Goal: Task Accomplishment & Management: Complete application form

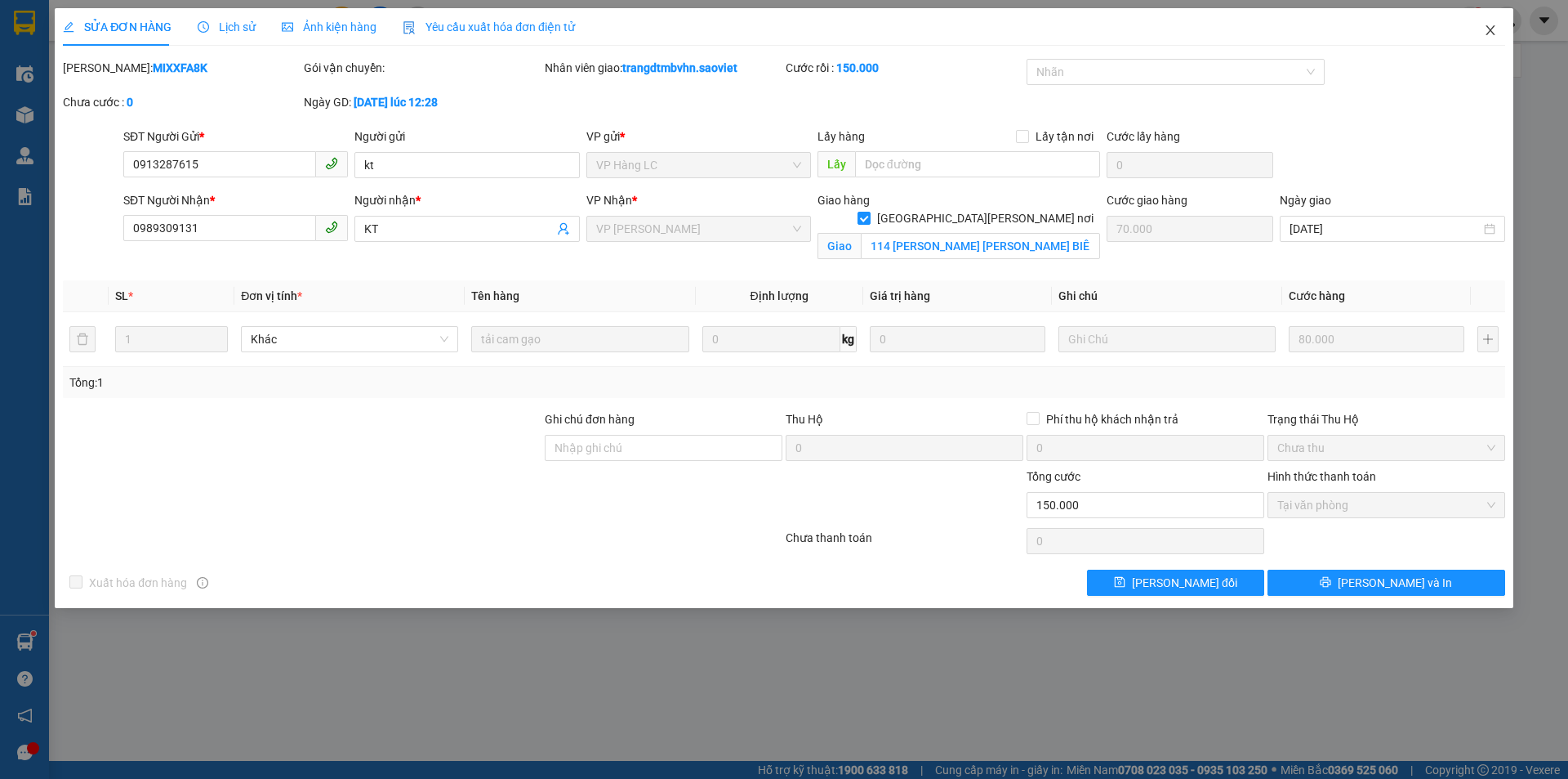
click at [1491, 32] on icon "close" at bounding box center [1489, 30] width 9 height 10
click at [1491, 32] on div "phunth.kt.saoviet 1" at bounding box center [1449, 21] width 238 height 28
click at [1490, 30] on div "phunth.kt.saoviet 1" at bounding box center [1449, 21] width 238 height 28
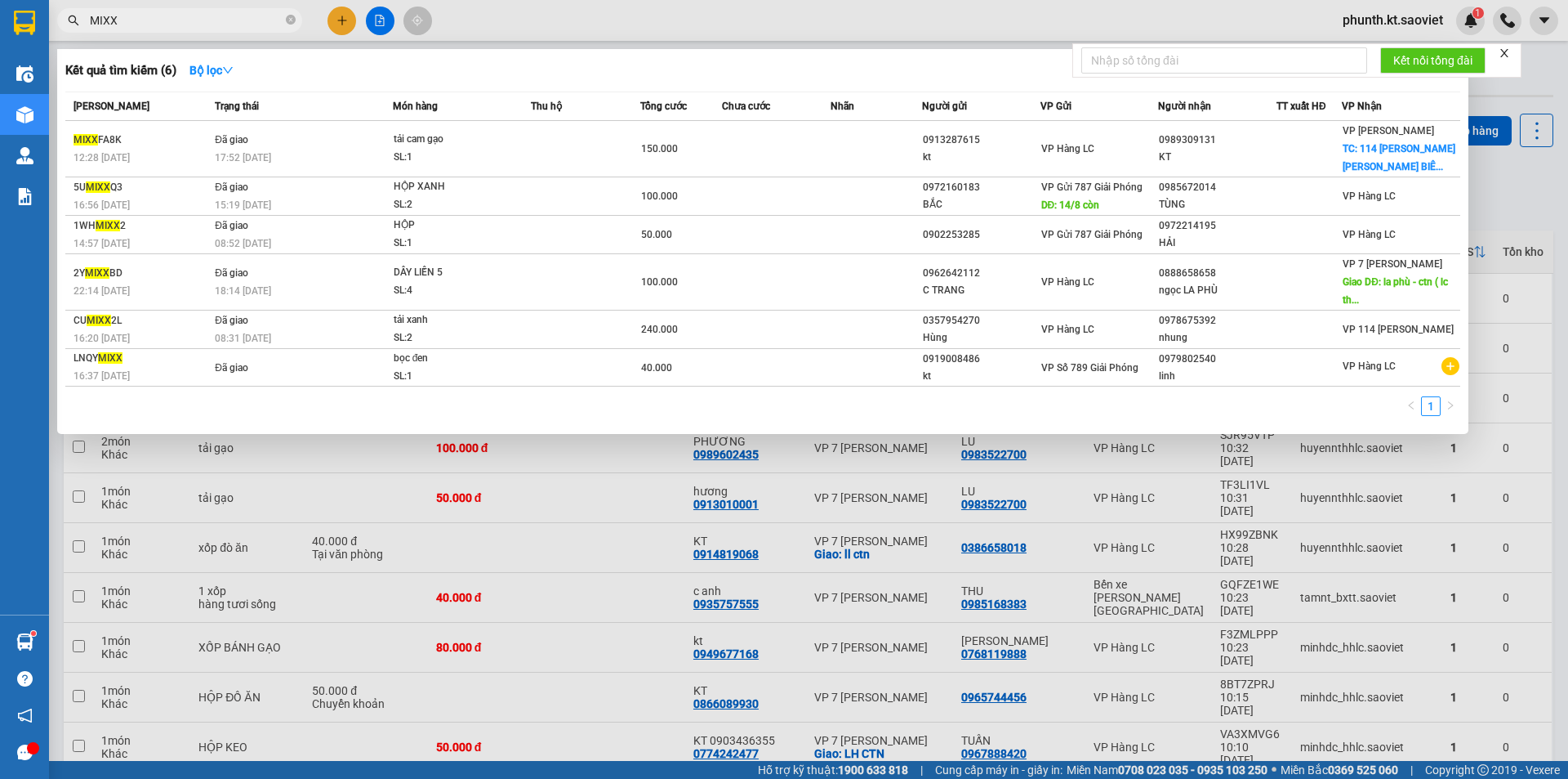
click at [173, 27] on input "MIXX" at bounding box center [186, 21] width 192 height 18
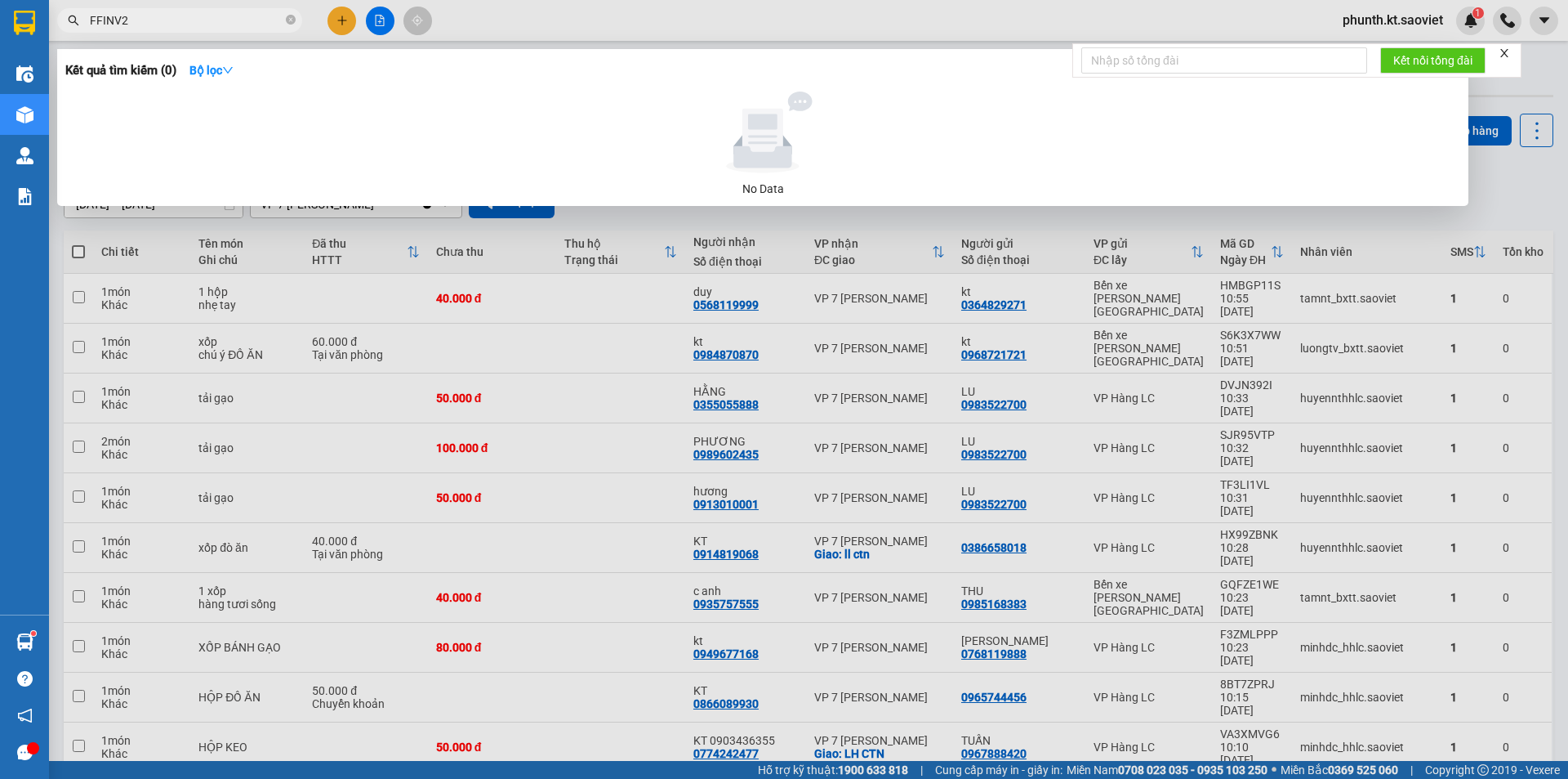
click at [142, 22] on input "FFINV2" at bounding box center [186, 21] width 192 height 18
click at [171, 19] on input "FFINV" at bounding box center [186, 21] width 192 height 18
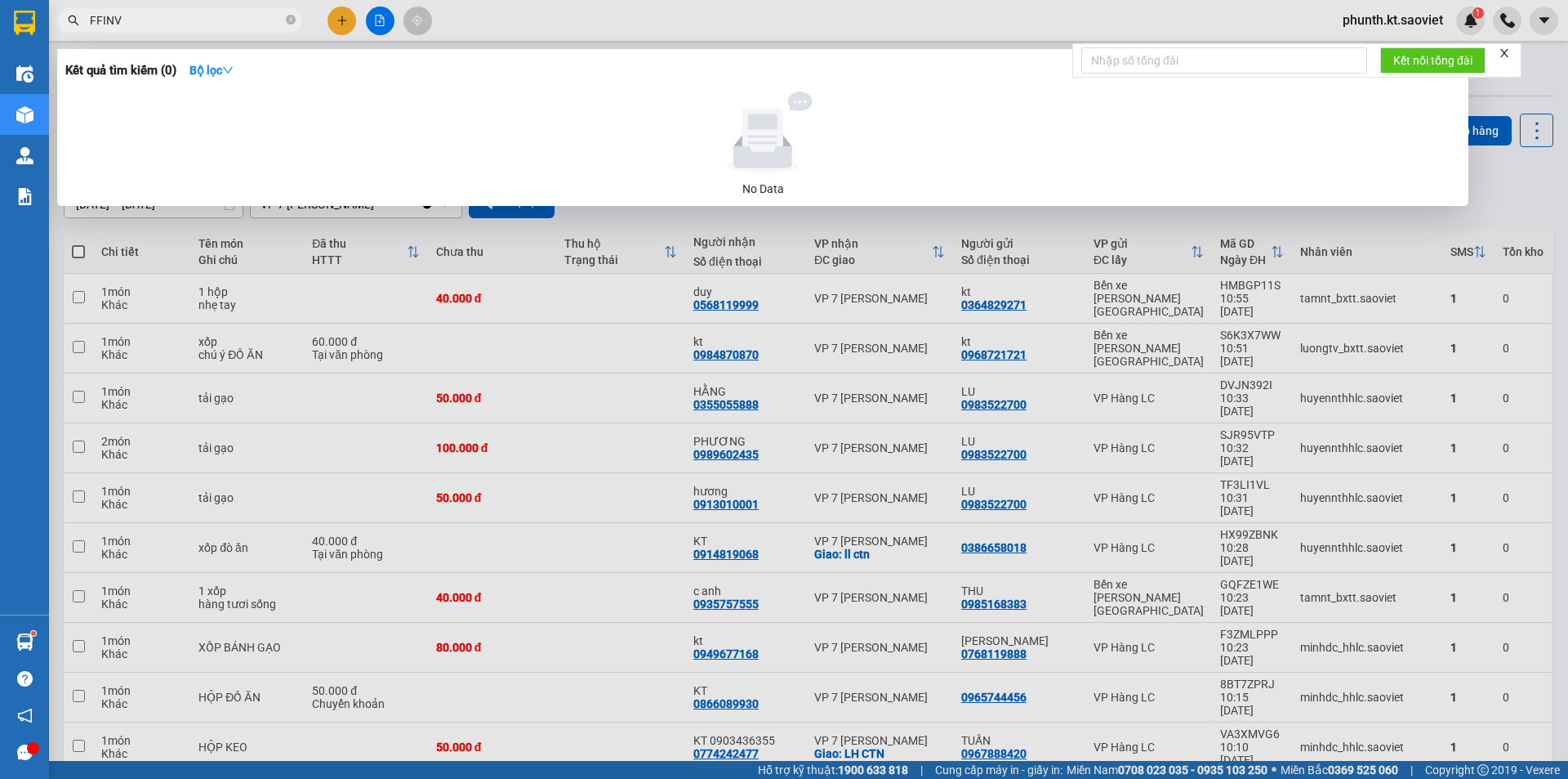
click at [171, 19] on input "FFINV" at bounding box center [186, 21] width 192 height 18
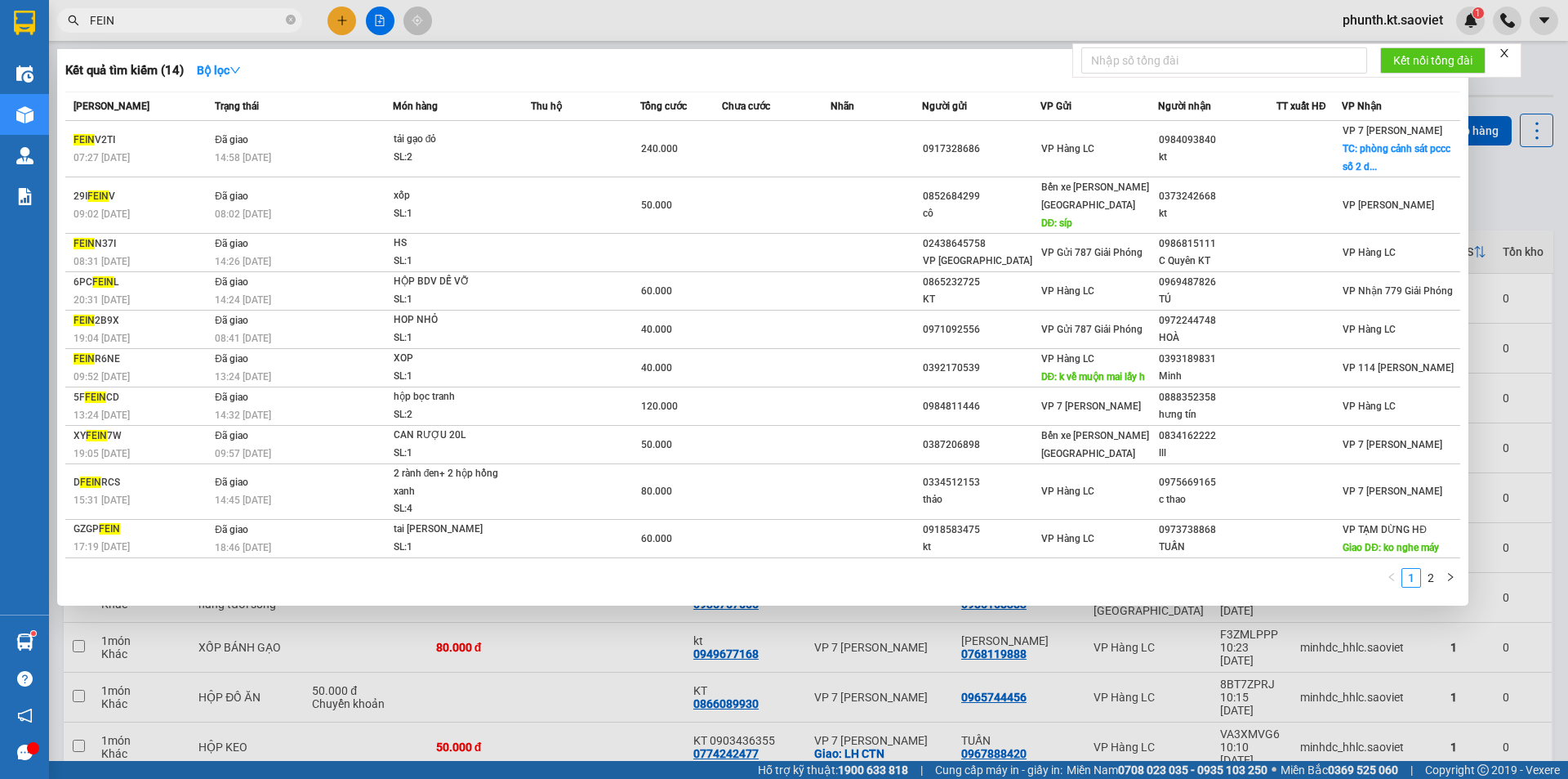
type input "FEIN"
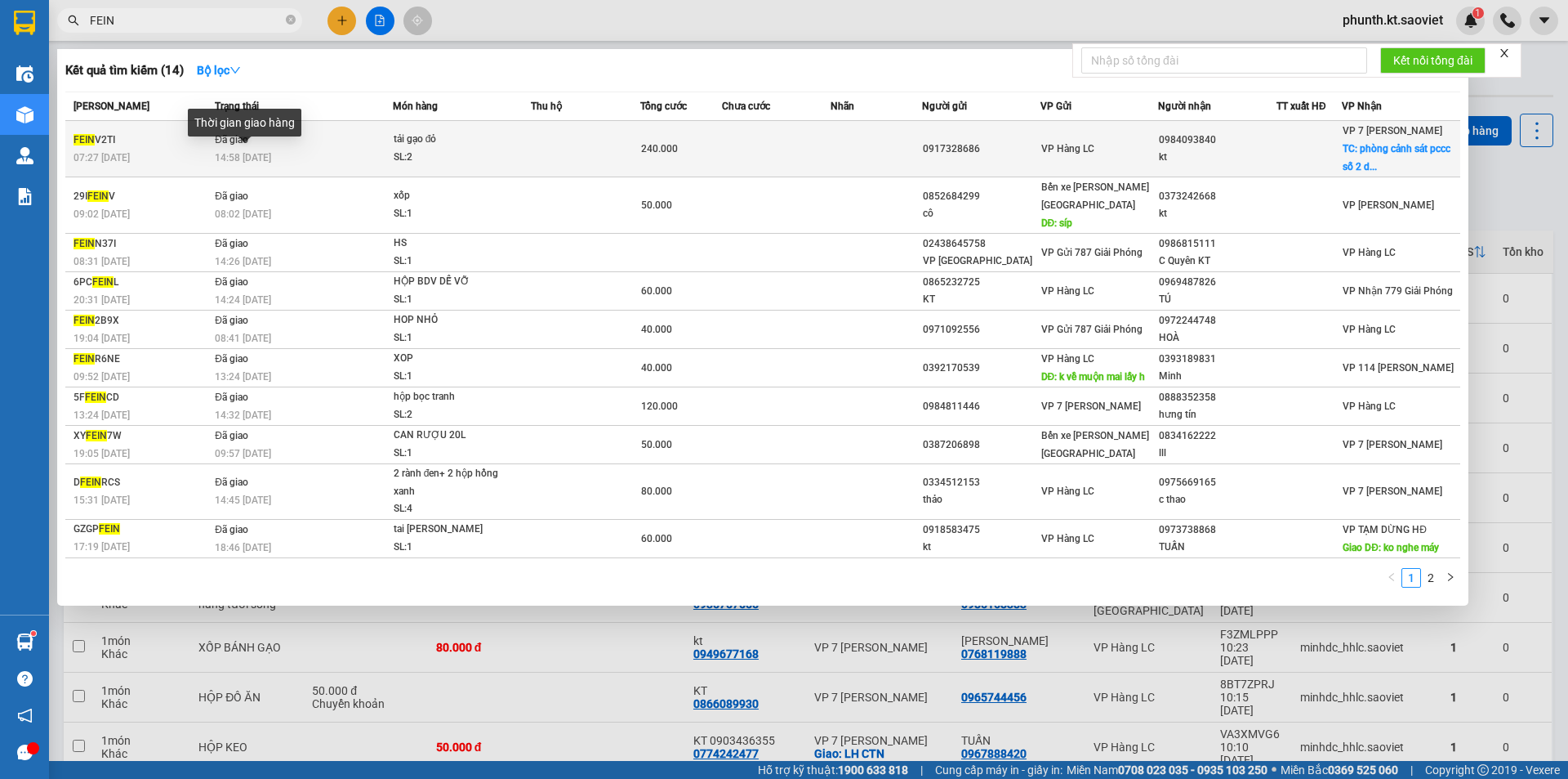
click at [271, 151] on span "14:58 [DATE]" at bounding box center [243, 157] width 57 height 12
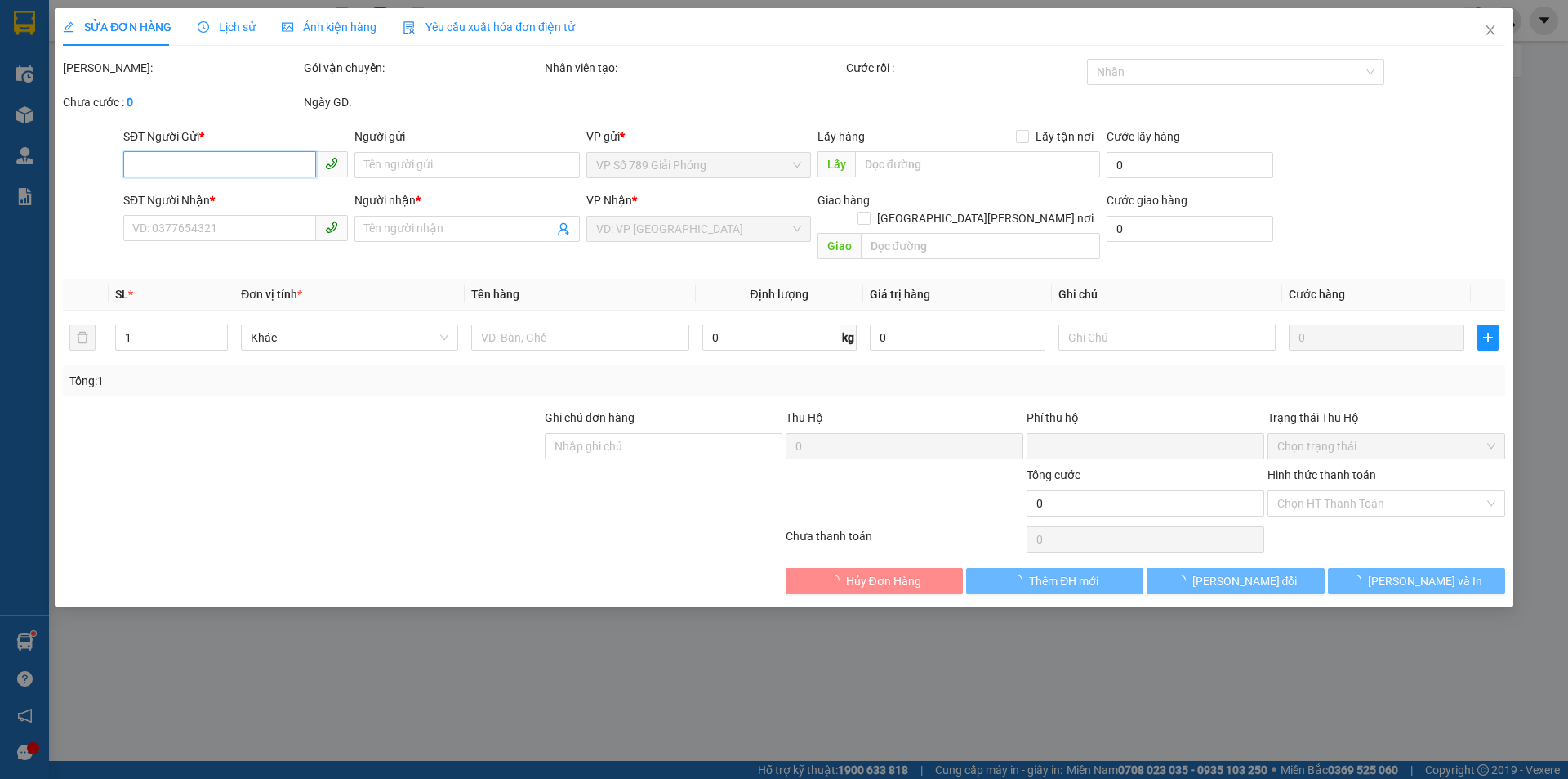
type input "0917328686"
type input "0984093840"
type input "kt"
checkbox input "true"
type input "[PERSON_NAME] sát pccc số 2 [PERSON_NAME] đình nghệ [PERSON_NAME]"
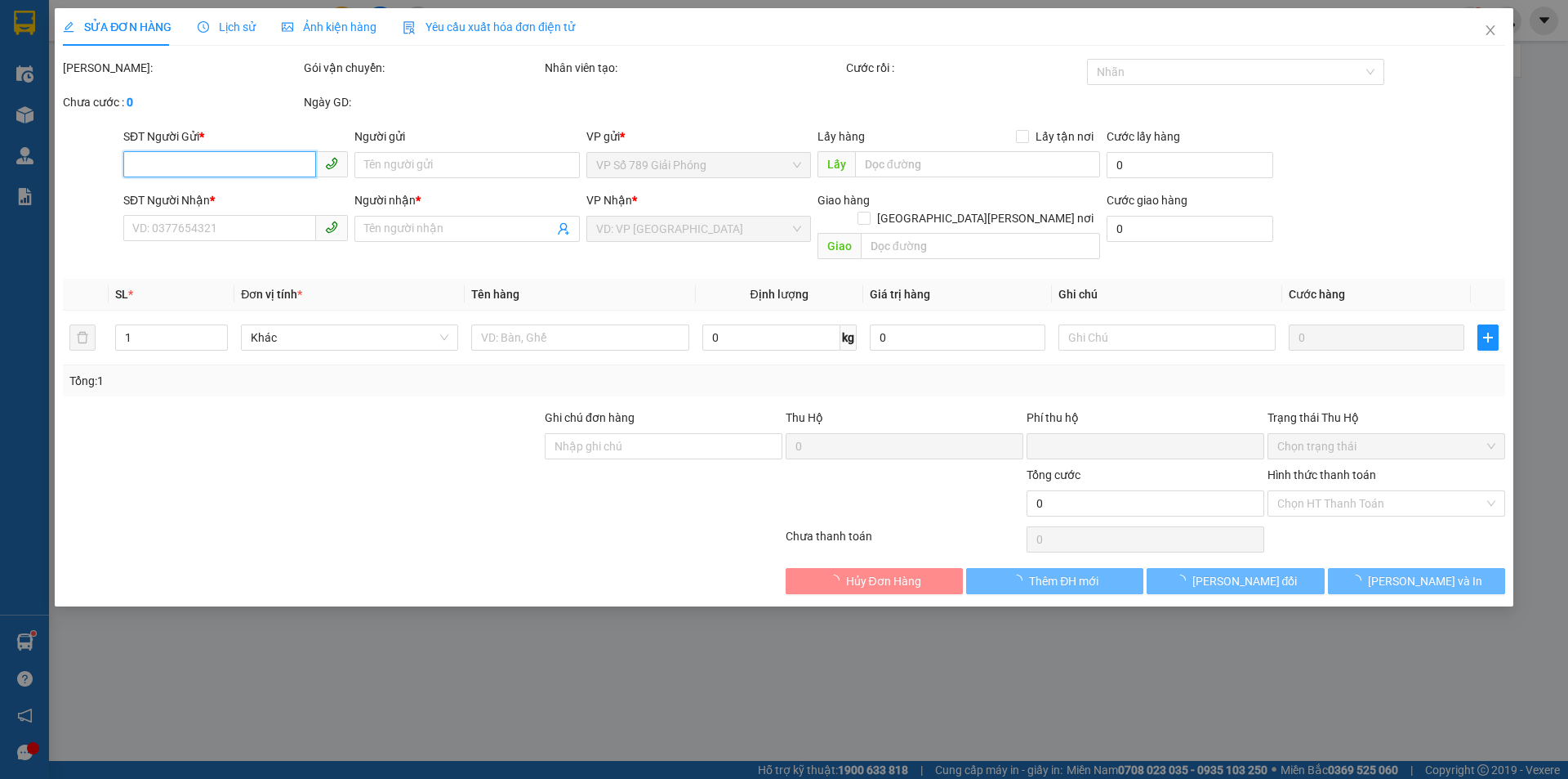
type input "100.000"
type input "0"
type input "240.000"
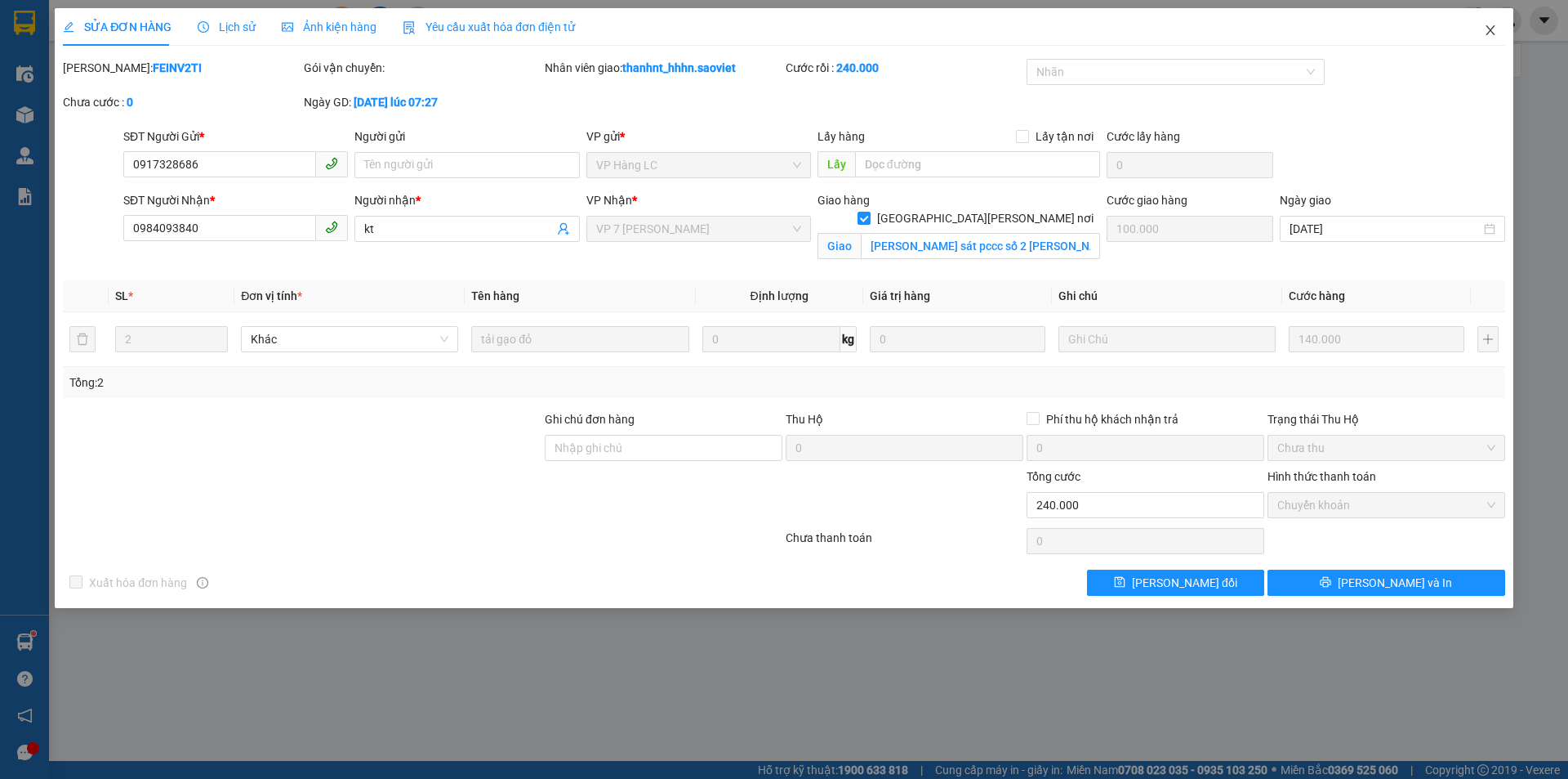
click at [1490, 35] on icon "close" at bounding box center [1490, 29] width 13 height 13
click at [1483, 29] on div "phunth.kt.saoviet 1" at bounding box center [1407, 21] width 155 height 28
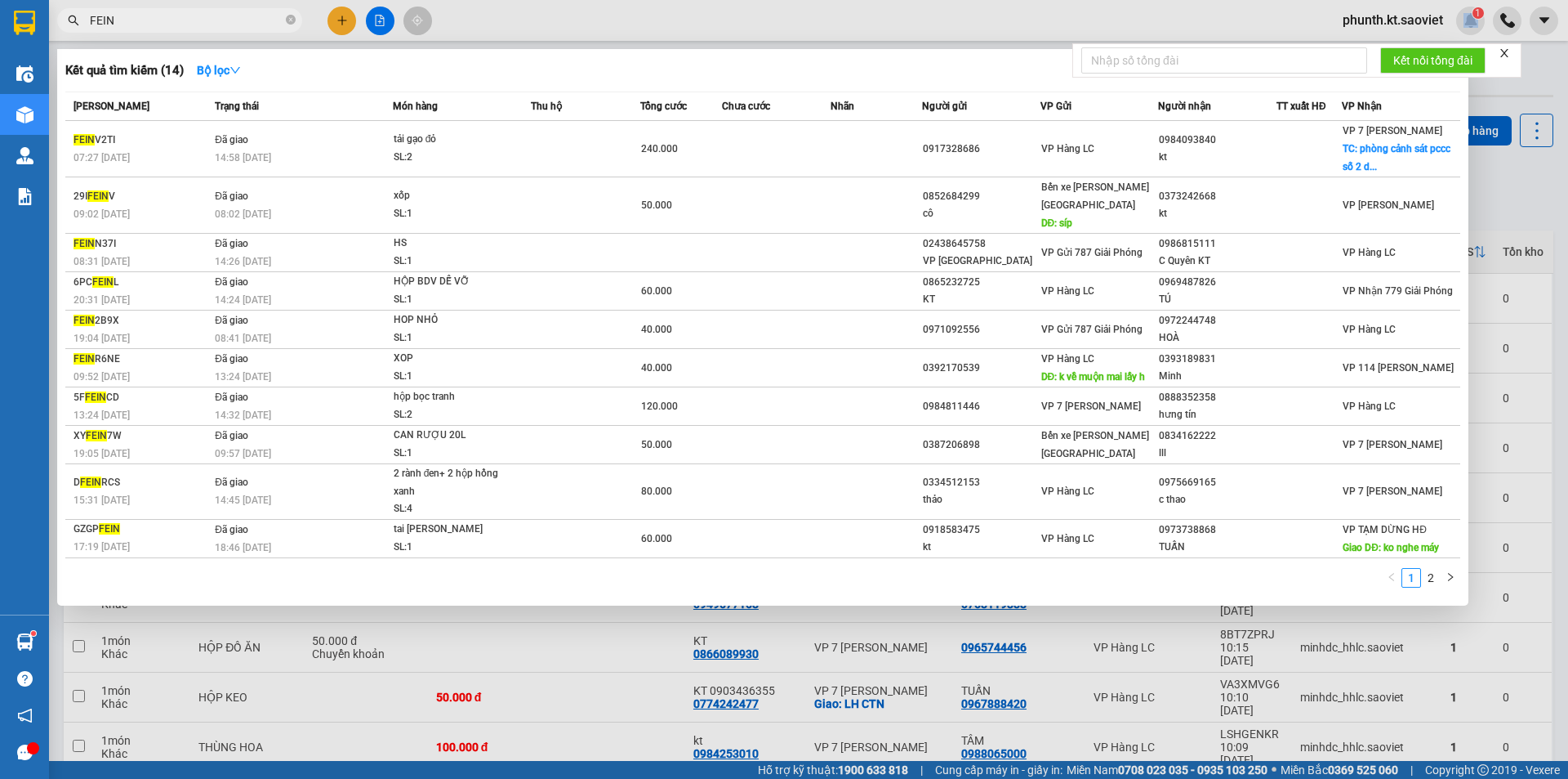
click at [170, 21] on input "FEIN" at bounding box center [186, 21] width 192 height 18
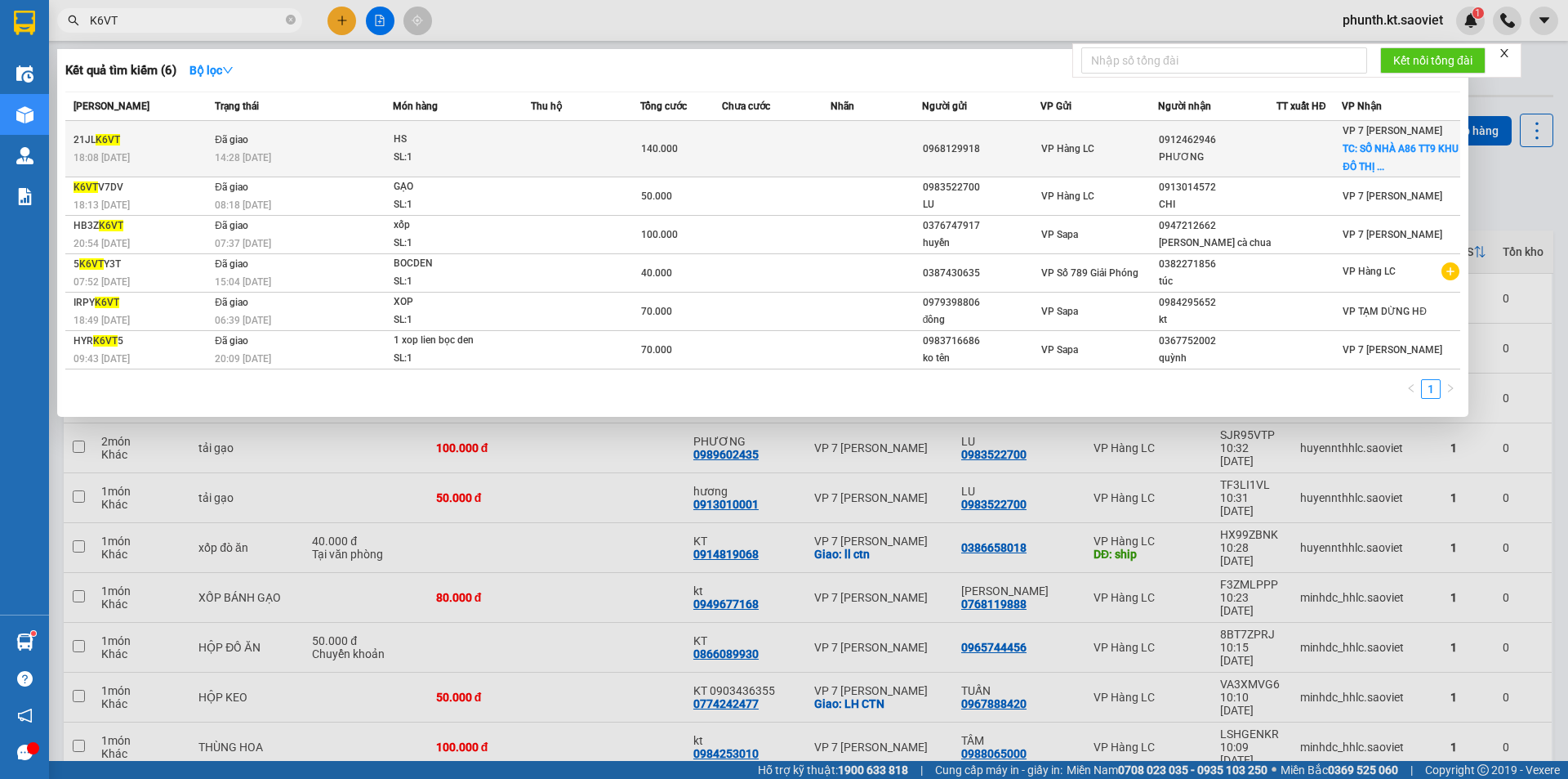
type input "K6VT"
click at [179, 151] on div "18:08 [DATE]" at bounding box center [142, 157] width 137 height 18
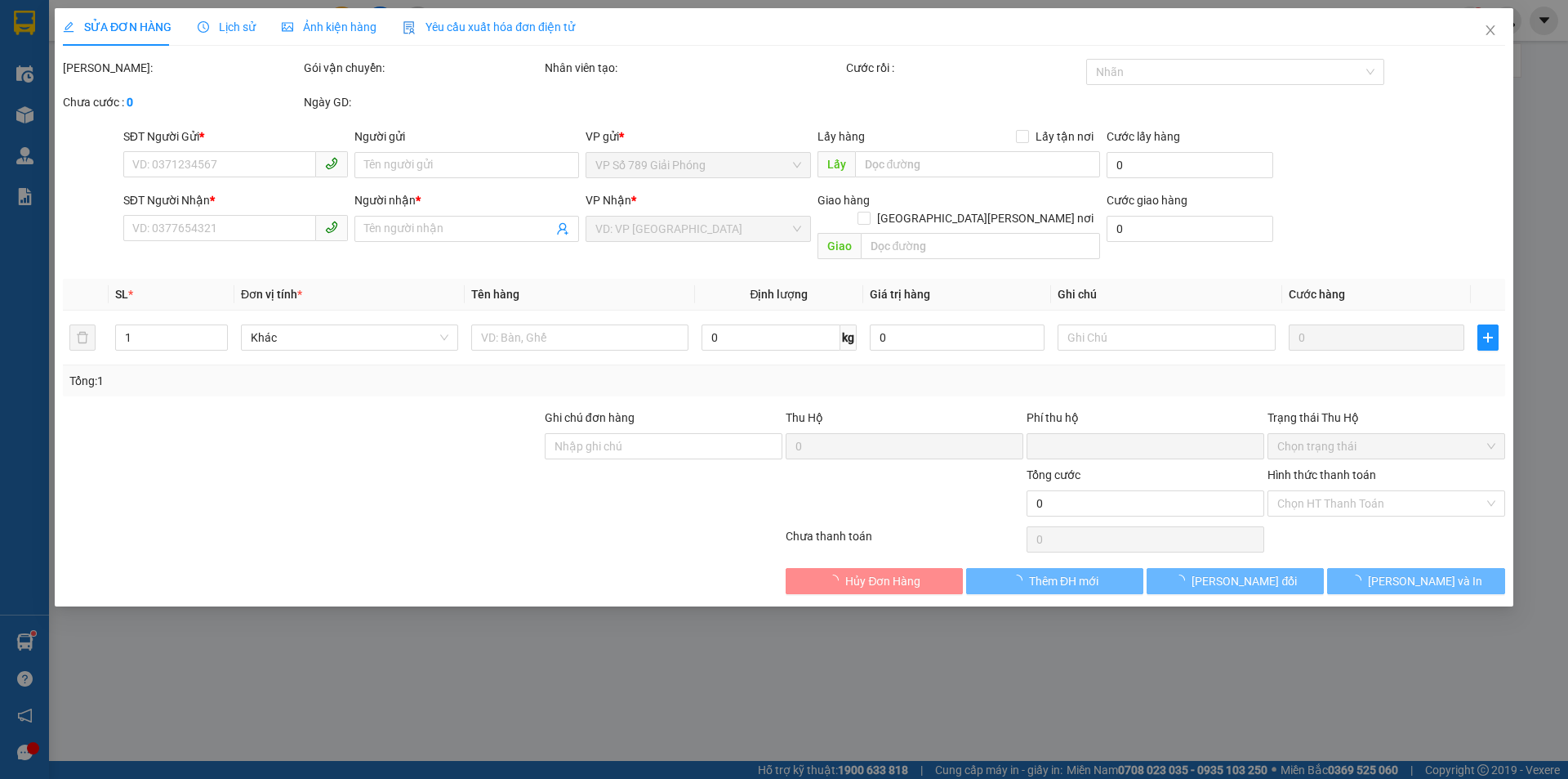
type input "0968129918"
type input "0912462946"
type input "PHƯƠNG"
checkbox input "true"
type input "SỐ NHÀ A86 TT9 KHU ĐÔ THỊ MỚI VĂN [PERSON_NAME][GEOGRAPHIC_DATA][PERSON_NAME] […"
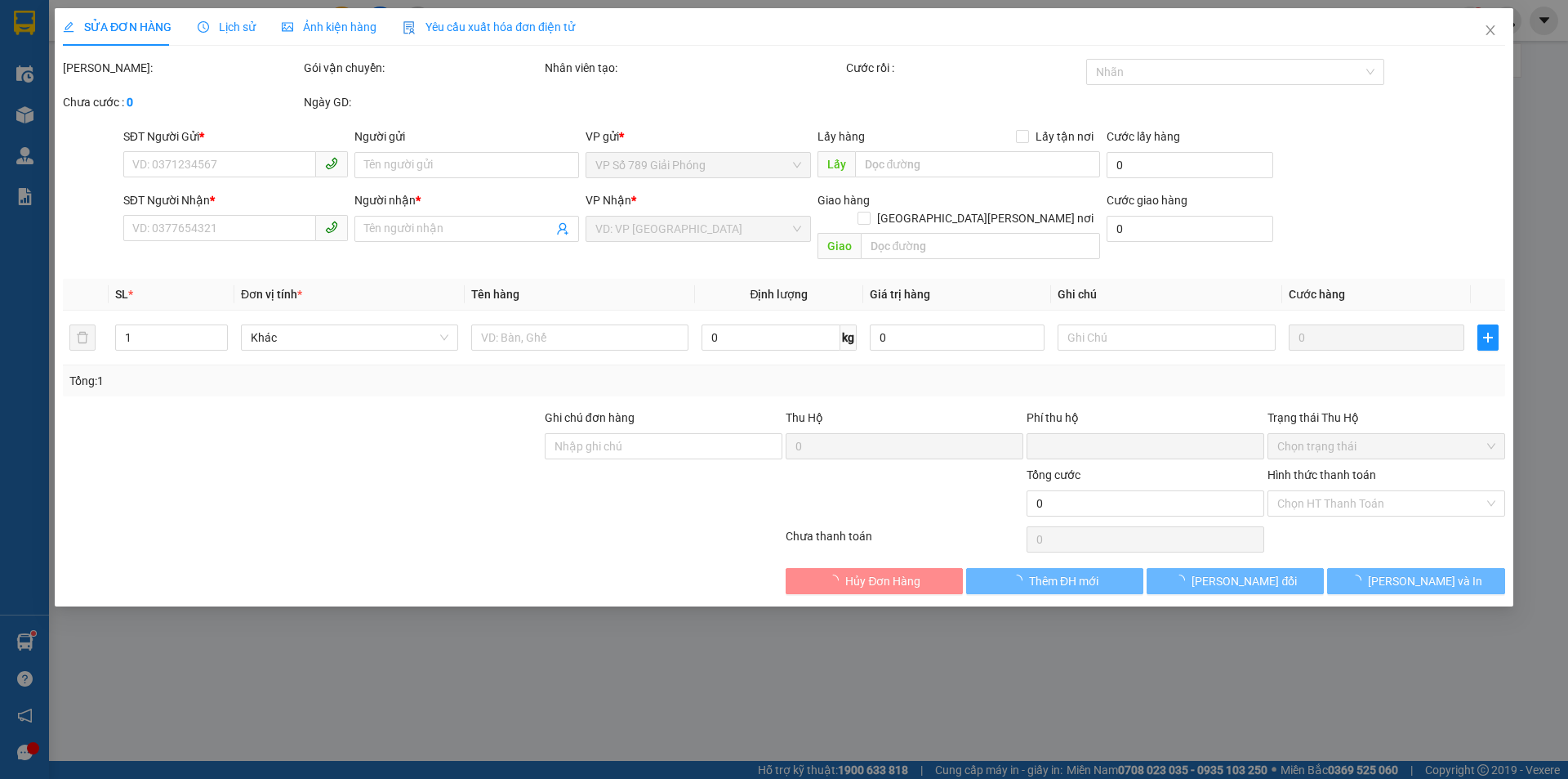
type input "100.000"
type input "0"
type input "140.000"
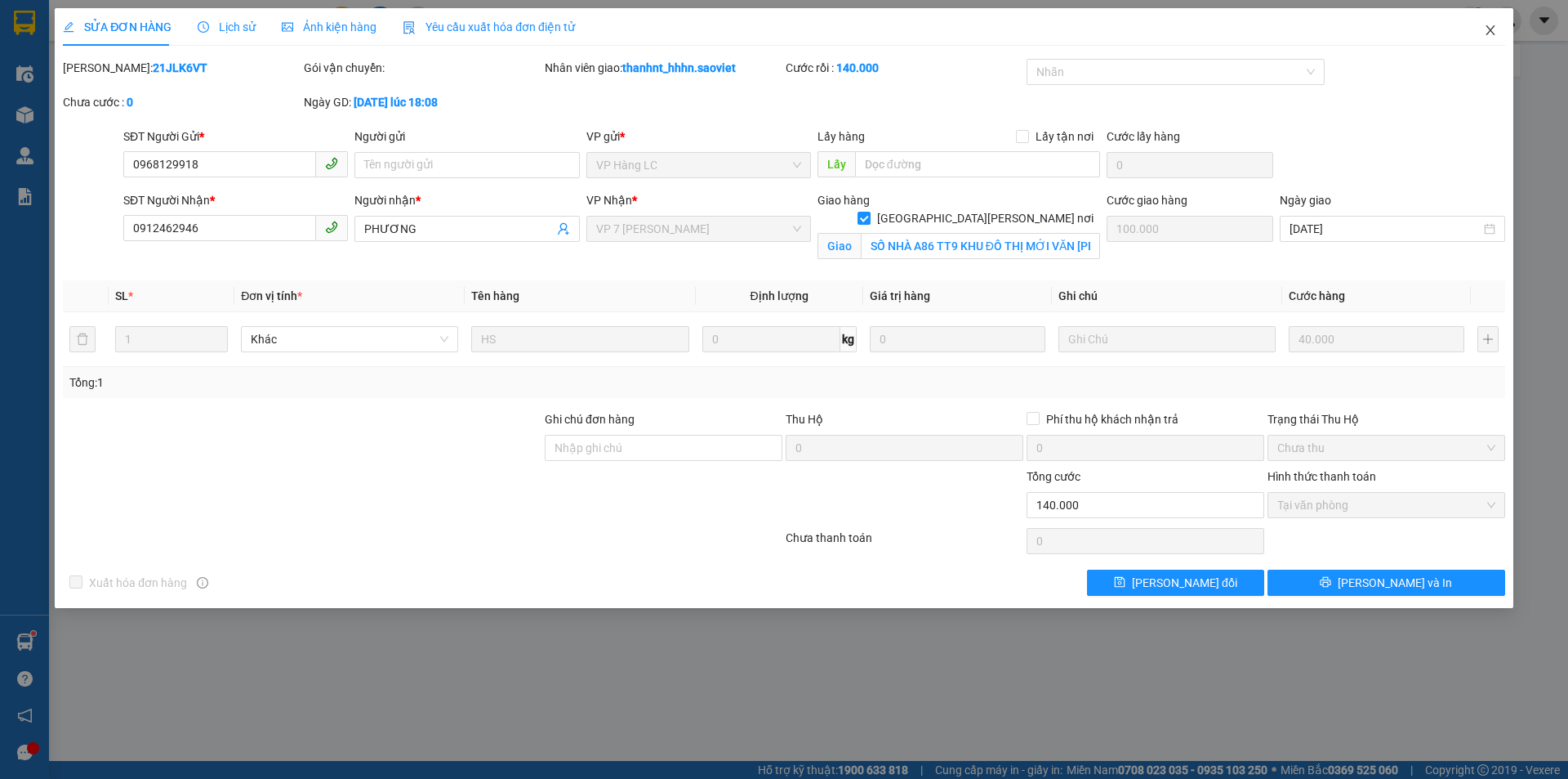
click at [1493, 29] on icon "close" at bounding box center [1490, 29] width 13 height 13
click at [1485, 34] on div "phunth.kt.saoviet 1" at bounding box center [1449, 21] width 238 height 28
click at [1486, 33] on div "phunth.kt.saoviet 1" at bounding box center [1449, 21] width 238 height 28
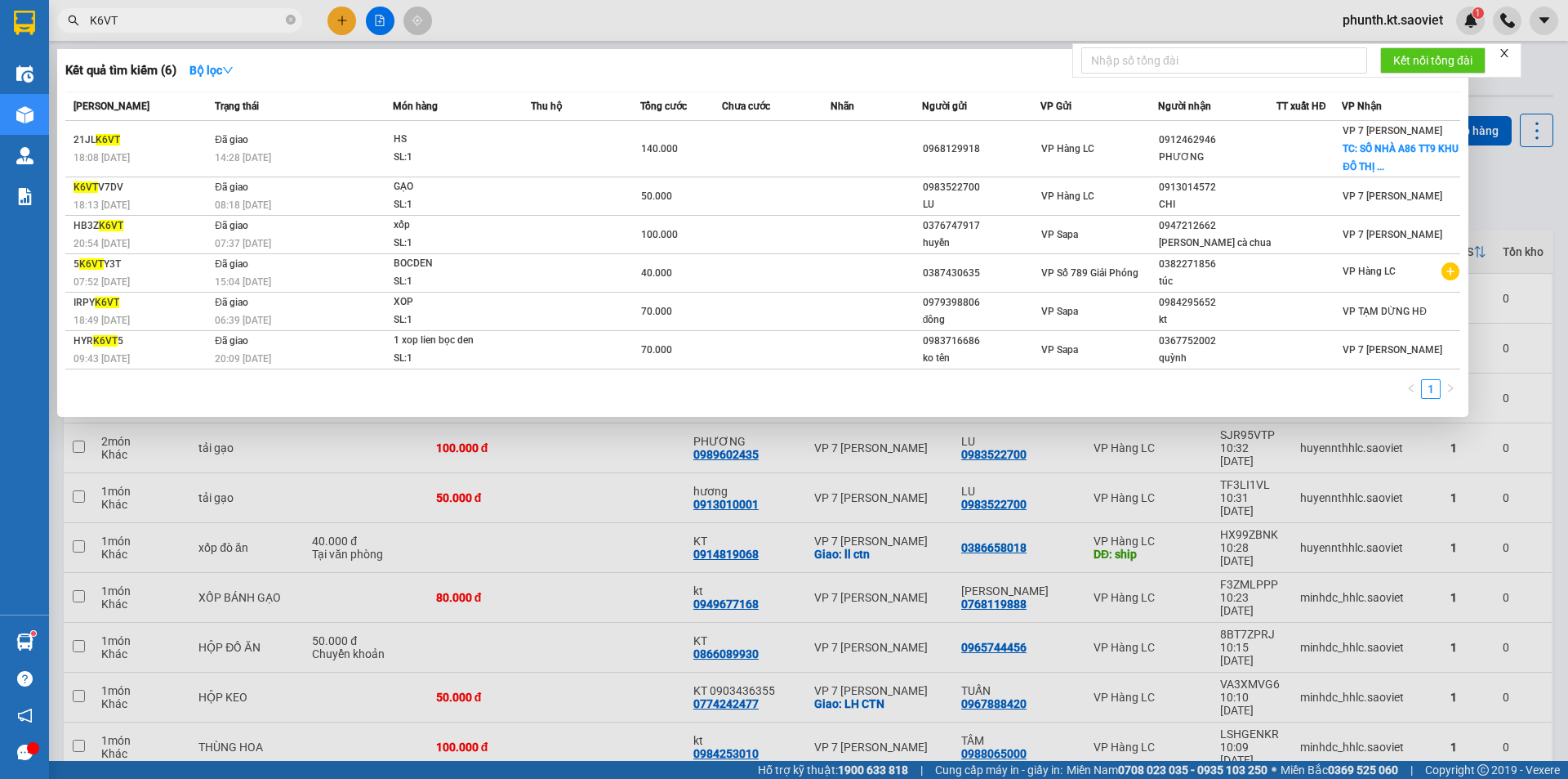
click at [198, 25] on input "K6VT" at bounding box center [186, 21] width 192 height 18
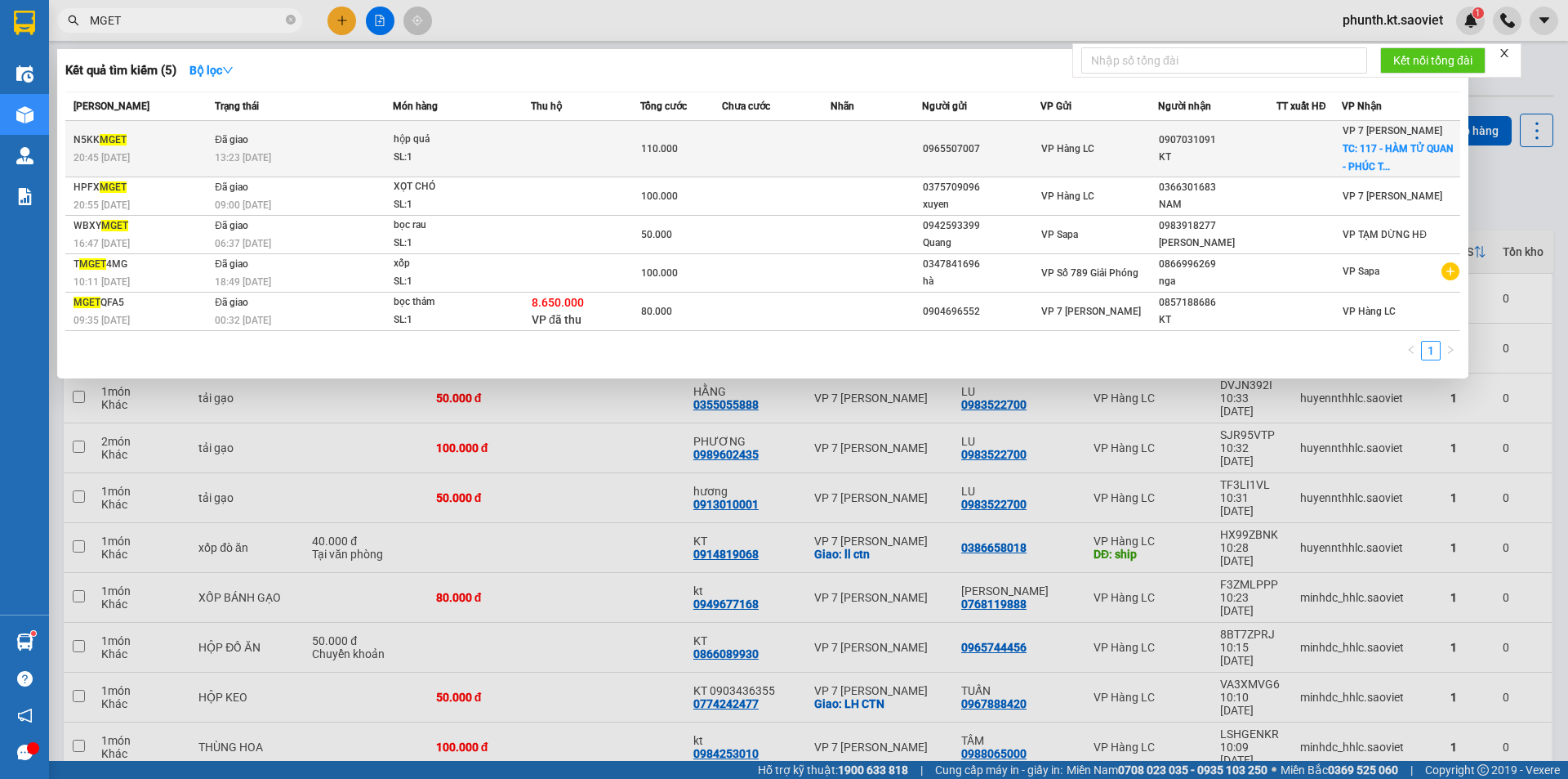
type input "MGET"
click at [333, 147] on td "Đã giao 13:23 [DATE]" at bounding box center [302, 150] width 182 height 57
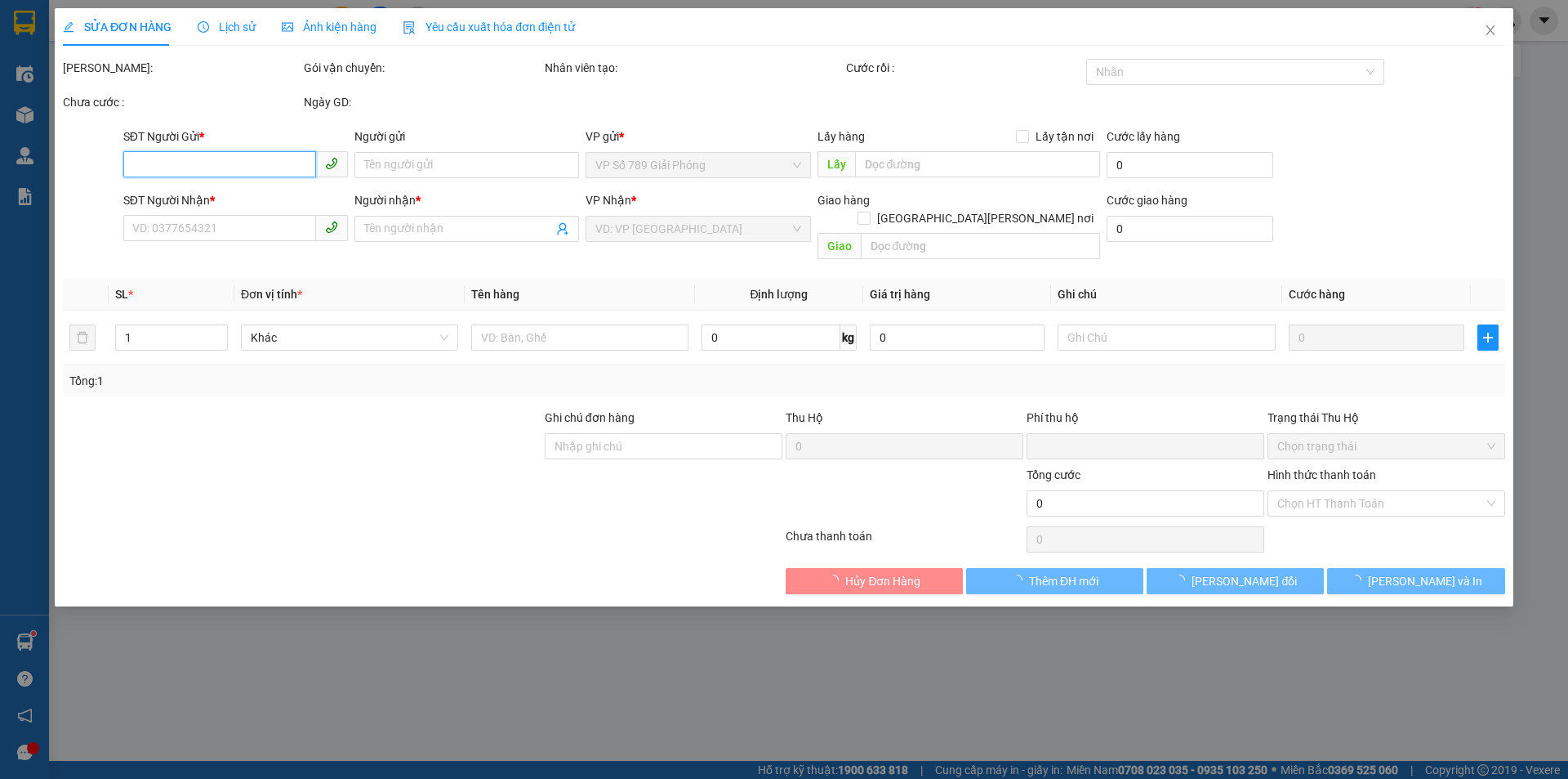
type input "0965507007"
type input "0907031091"
type input "KT"
checkbox input "true"
type input "117 - HÀM TỬ QUAN - PHÚC TÂN - HOÀN KIẾM"
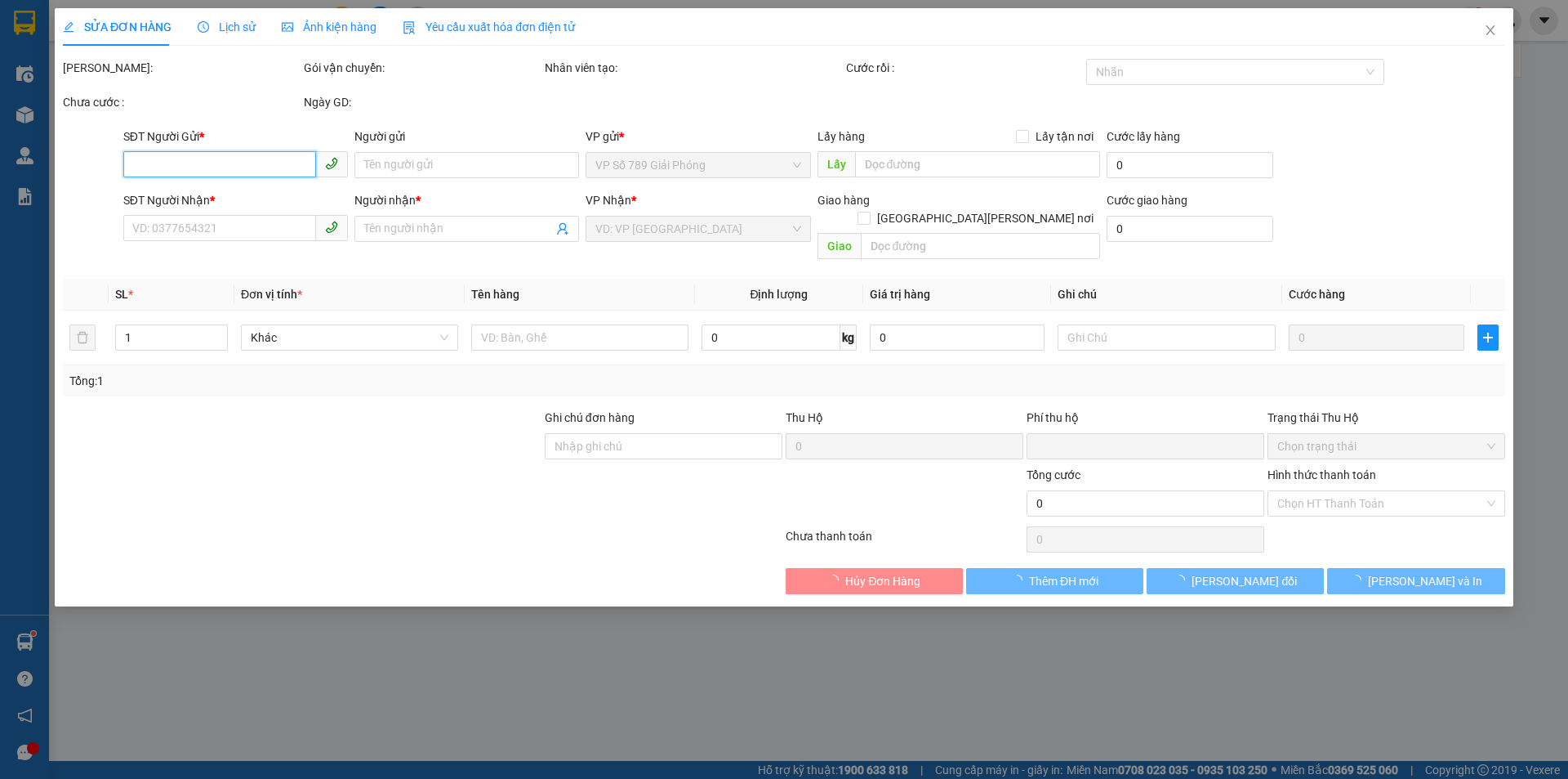
type input "70.000"
type input "0"
type input "110.000"
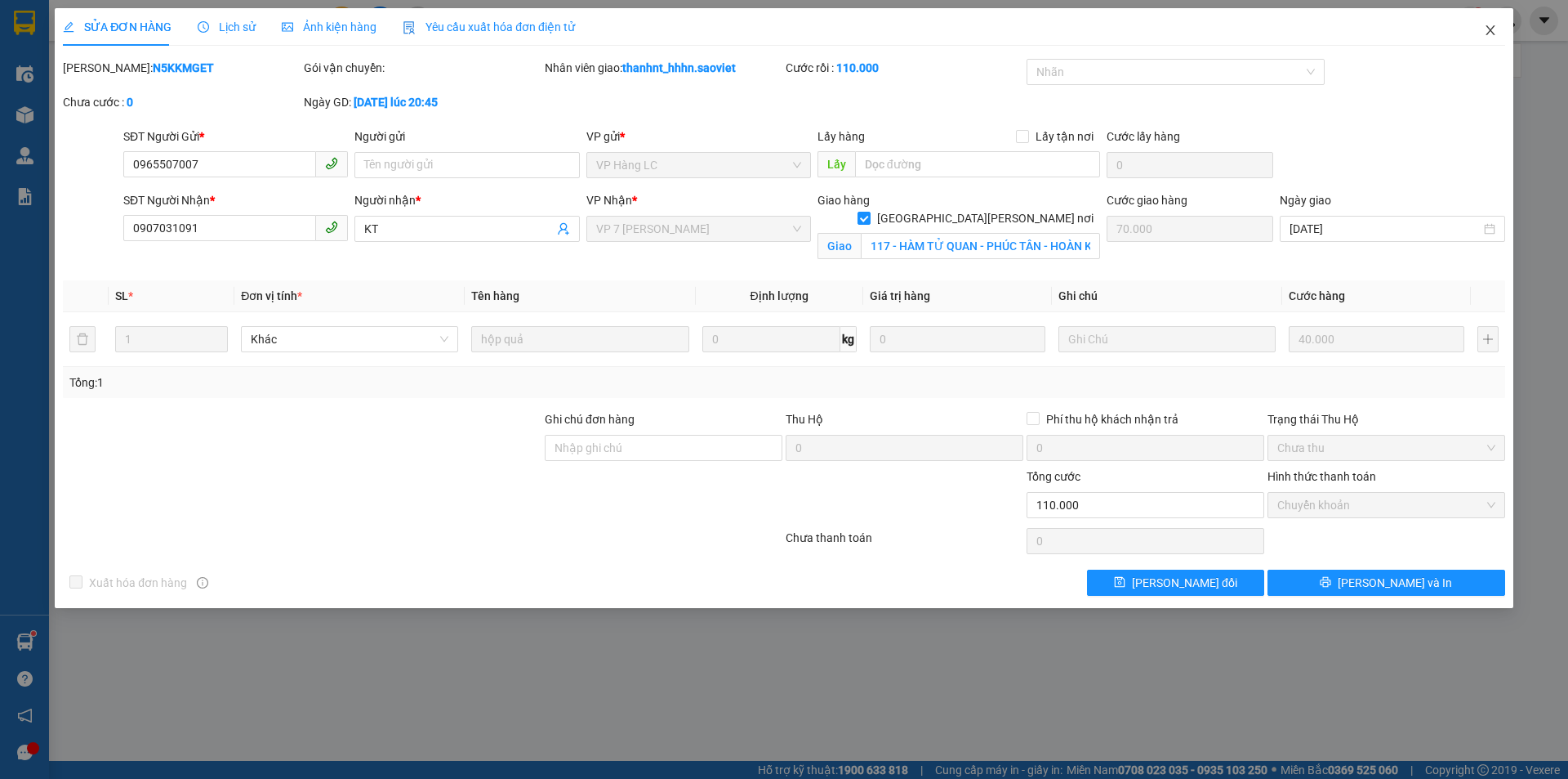
click at [1494, 25] on icon "close" at bounding box center [1490, 29] width 13 height 13
